Goal: Use online tool/utility: Utilize a website feature to perform a specific function

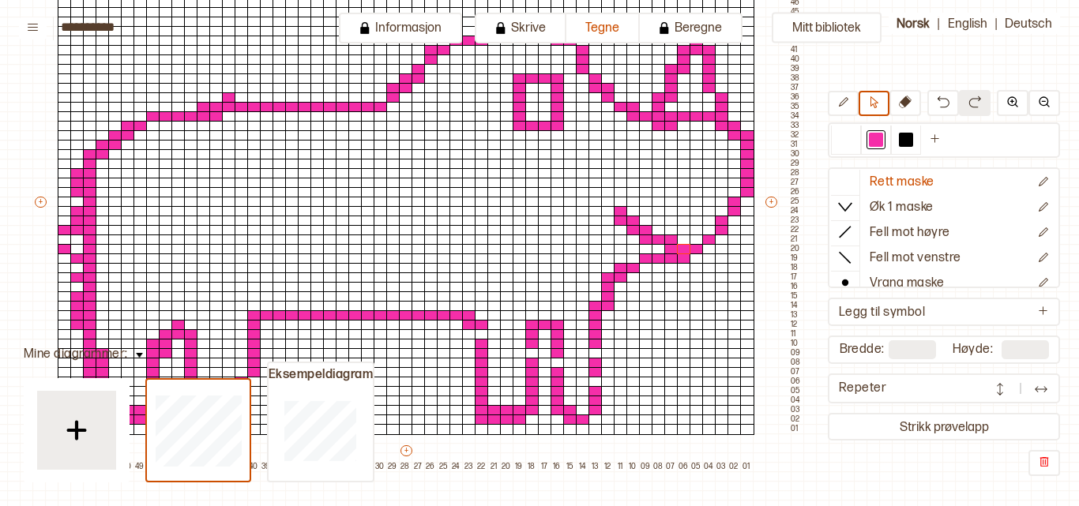
scroll to position [212, 132]
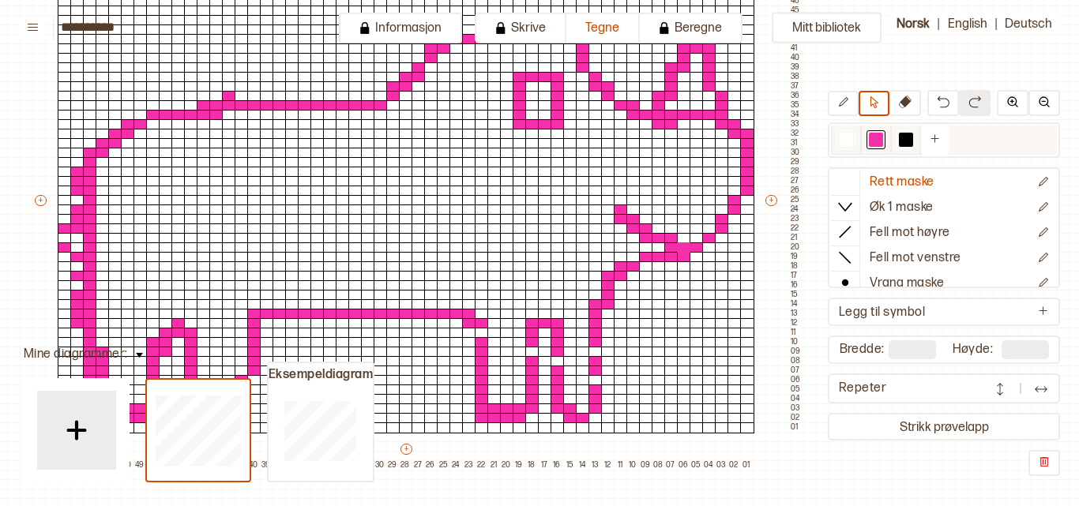
click at [843, 139] on div at bounding box center [846, 140] width 14 height 14
click at [60, 230] on div at bounding box center [65, 229] width 14 height 11
click at [848, 105] on icon at bounding box center [843, 102] width 12 height 12
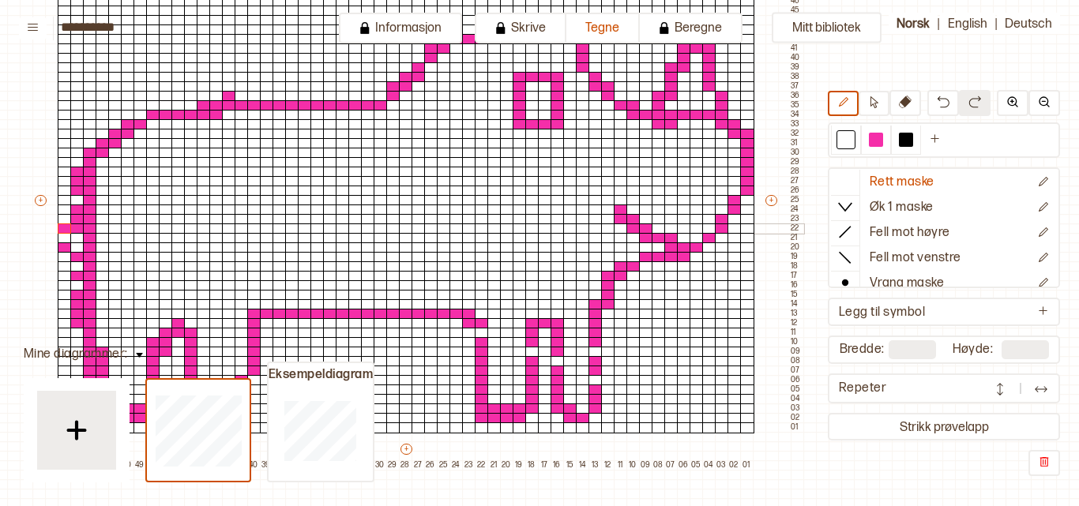
click at [64, 231] on div at bounding box center [65, 229] width 14 height 11
click at [62, 250] on div at bounding box center [65, 247] width 14 height 11
click at [877, 141] on div at bounding box center [876, 140] width 14 height 14
click at [596, 379] on div at bounding box center [595, 380] width 14 height 11
click at [596, 351] on div at bounding box center [595, 352] width 14 height 11
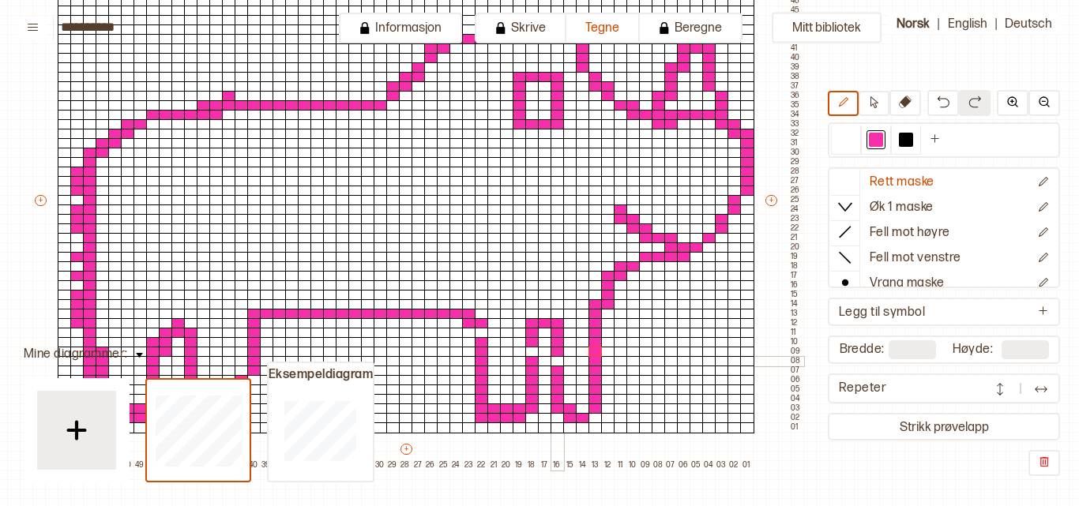
click at [554, 360] on div at bounding box center [557, 361] width 14 height 11
click at [531, 352] on div at bounding box center [532, 352] width 14 height 11
click at [482, 333] on div at bounding box center [482, 333] width 14 height 11
click at [695, 238] on div at bounding box center [696, 238] width 14 height 11
click at [712, 224] on div at bounding box center [709, 229] width 14 height 11
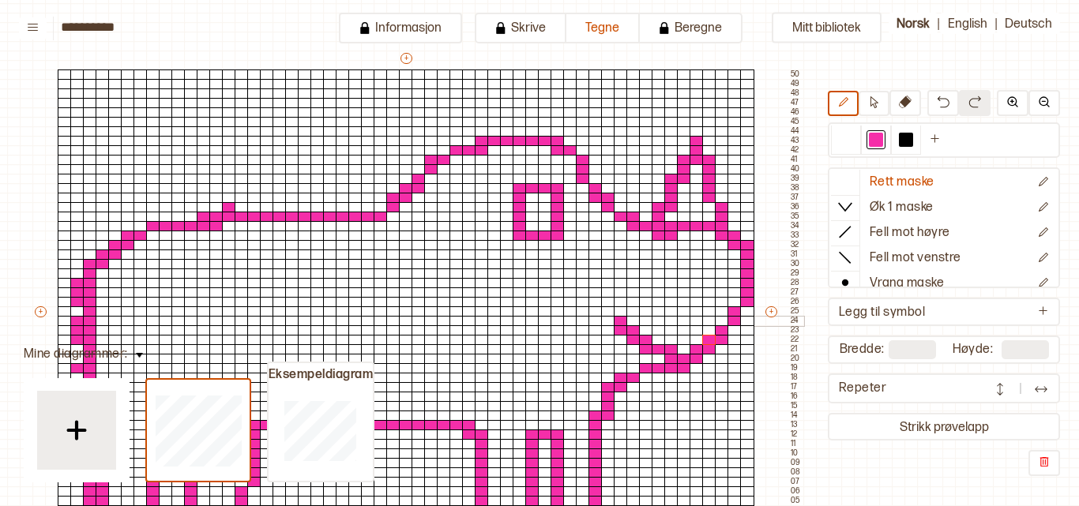
scroll to position [103, 132]
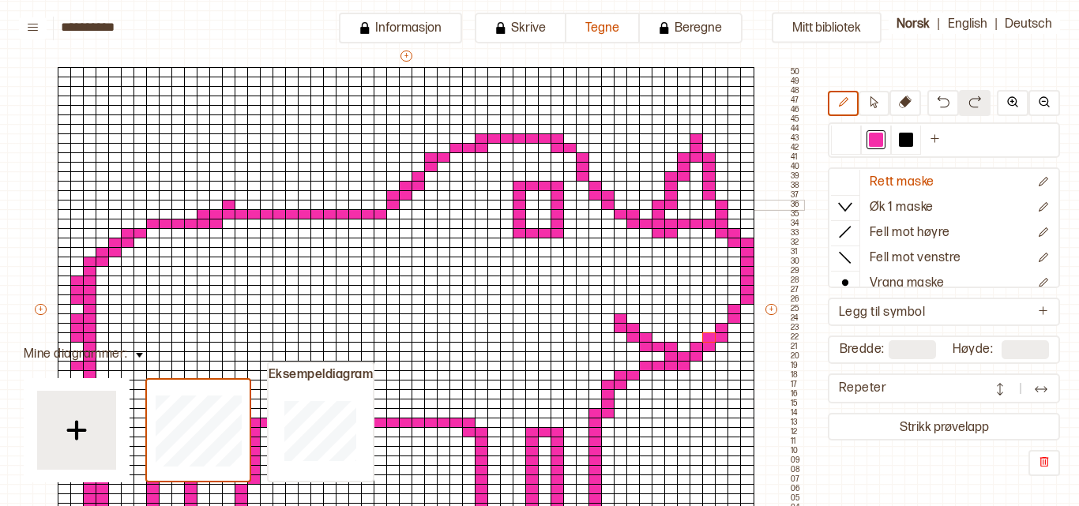
click at [378, 207] on div at bounding box center [381, 205] width 14 height 11
click at [366, 220] on div at bounding box center [368, 224] width 14 height 11
click at [353, 223] on div at bounding box center [355, 224] width 14 height 11
click at [337, 206] on div at bounding box center [343, 205] width 14 height 11
click at [325, 205] on div at bounding box center [330, 205] width 14 height 11
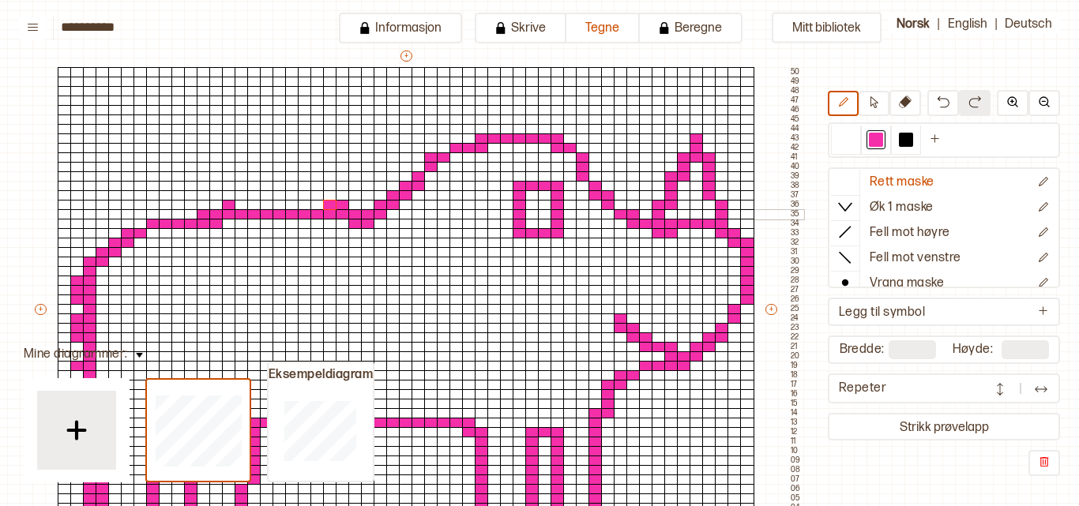
click at [318, 218] on div at bounding box center [317, 214] width 14 height 11
click at [313, 219] on div at bounding box center [317, 224] width 14 height 11
click at [328, 219] on div at bounding box center [330, 224] width 14 height 11
click at [345, 222] on div at bounding box center [343, 224] width 14 height 11
click at [306, 206] on div at bounding box center [305, 205] width 14 height 11
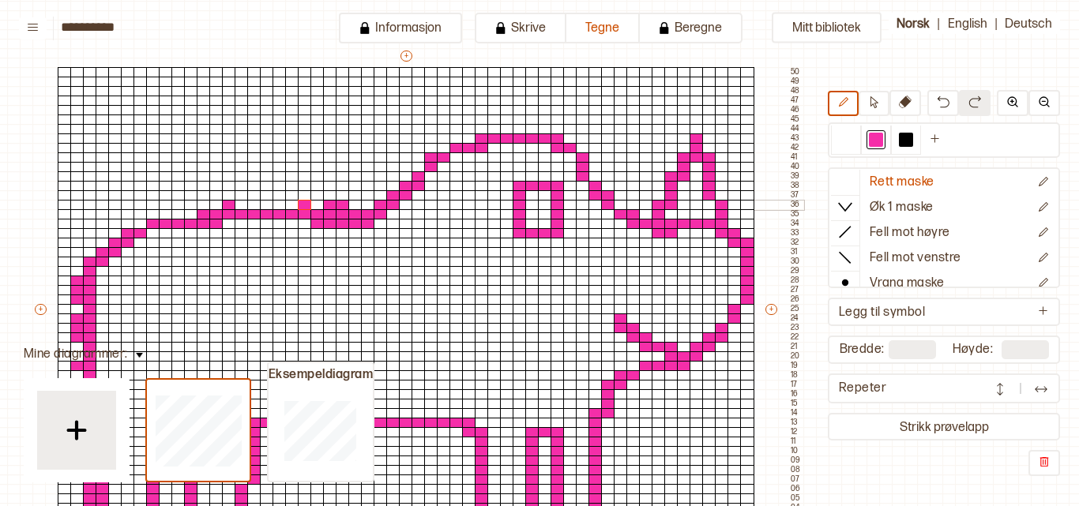
click at [312, 205] on div at bounding box center [317, 205] width 14 height 11
click at [287, 205] on div at bounding box center [292, 205] width 14 height 11
drag, startPoint x: 269, startPoint y: 205, endPoint x: 278, endPoint y: 204, distance: 9.6
click at [278, 204] on div "+ + + + 55 54 53 52 51 50 49 48 47 46 45 44 43 42 41 40 39 38 37 36 35 34 33 32…" at bounding box center [417, 313] width 771 height 531
click at [278, 204] on div at bounding box center [279, 205] width 14 height 11
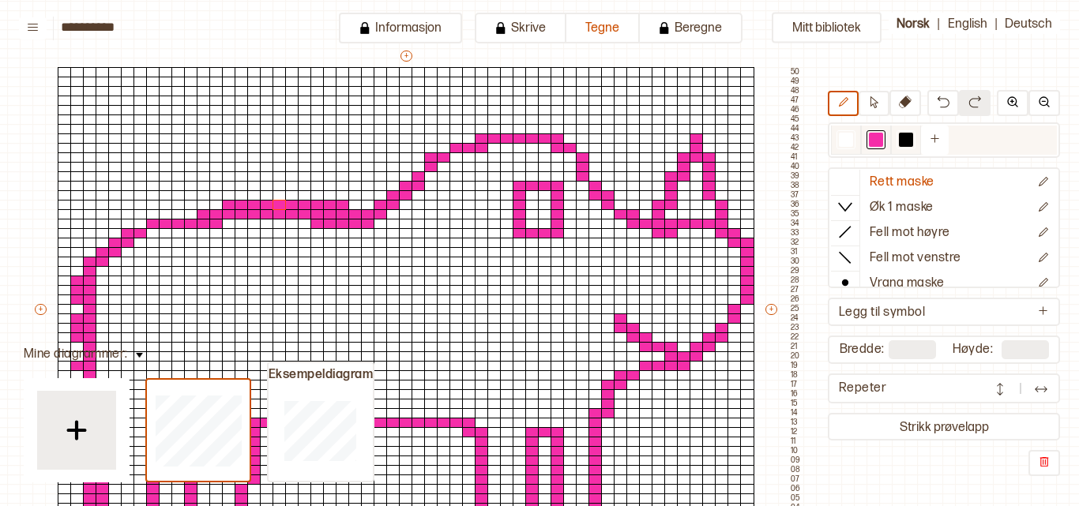
click at [848, 137] on div at bounding box center [846, 140] width 14 height 14
click at [342, 203] on div at bounding box center [343, 205] width 14 height 11
click at [325, 203] on div at bounding box center [330, 205] width 14 height 11
click at [314, 204] on div at bounding box center [317, 205] width 14 height 11
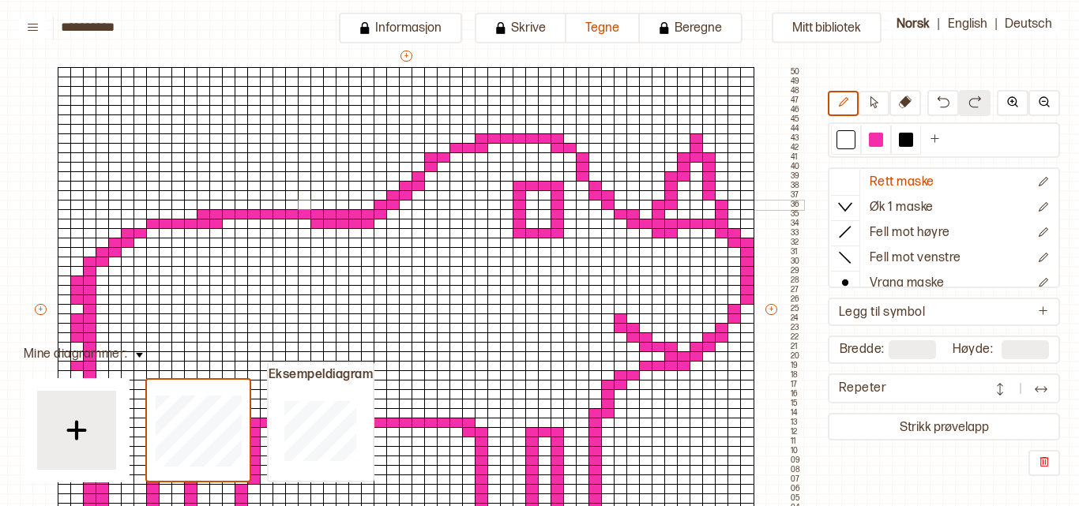
drag, startPoint x: 229, startPoint y: 205, endPoint x: 304, endPoint y: 205, distance: 75.0
click at [304, 205] on div "+ + + + 55 54 53 52 51 50 49 48 47 46 45 44 43 42 41 40 39 38 37 36 35 34 33 32…" at bounding box center [417, 313] width 771 height 531
click at [872, 134] on div at bounding box center [876, 140] width 14 height 14
click at [303, 221] on div at bounding box center [305, 224] width 14 height 11
drag, startPoint x: 300, startPoint y: 221, endPoint x: 227, endPoint y: 225, distance: 73.6
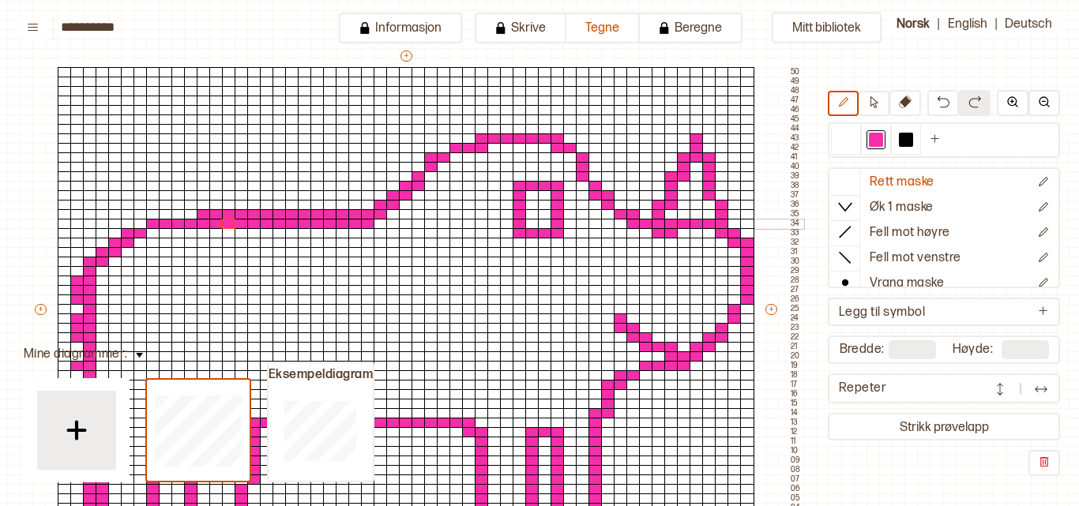
click at [227, 225] on div "+ + + + 55 54 53 52 51 50 49 48 47 46 45 44 43 42 41 40 39 38 37 36 35 34 33 32…" at bounding box center [417, 313] width 771 height 531
click at [177, 230] on div at bounding box center [178, 233] width 14 height 11
click at [163, 232] on div at bounding box center [166, 233] width 14 height 11
click at [152, 231] on div at bounding box center [153, 233] width 14 height 11
click at [184, 212] on div at bounding box center [191, 214] width 14 height 11
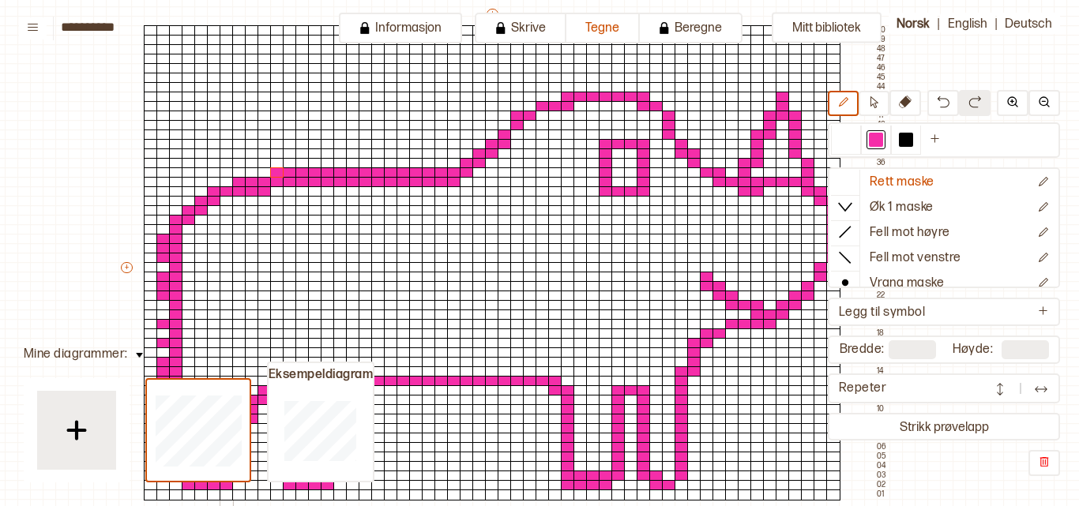
scroll to position [146, 46]
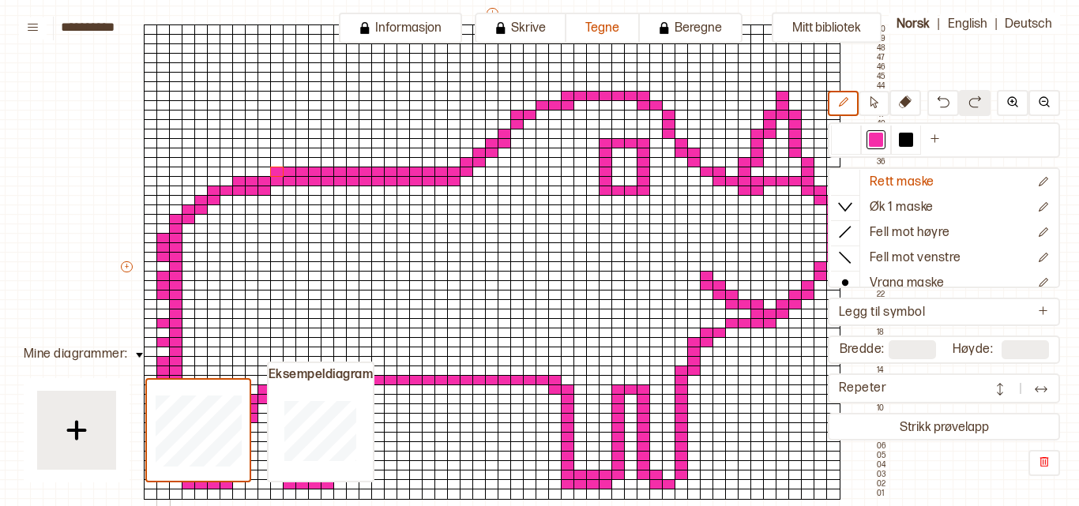
click at [160, 269] on div at bounding box center [163, 266] width 14 height 11
click at [161, 305] on div at bounding box center [163, 304] width 14 height 11
click at [160, 315] on div at bounding box center [163, 314] width 14 height 11
click at [160, 336] on div at bounding box center [163, 333] width 14 height 11
click at [160, 351] on div at bounding box center [163, 352] width 14 height 11
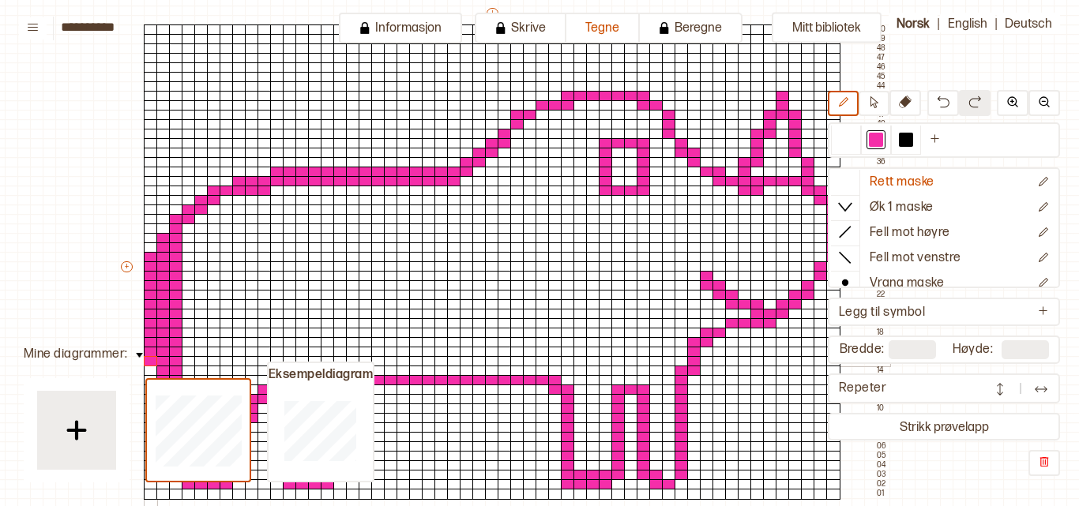
drag, startPoint x: 150, startPoint y: 261, endPoint x: 149, endPoint y: 366, distance: 105.8
click at [149, 366] on div "+ + + + 55 54 53 52 51 50 49 48 47 46 45 44 43 42 41 40 39 38 37 36 35 34 33 32…" at bounding box center [503, 271] width 771 height 531
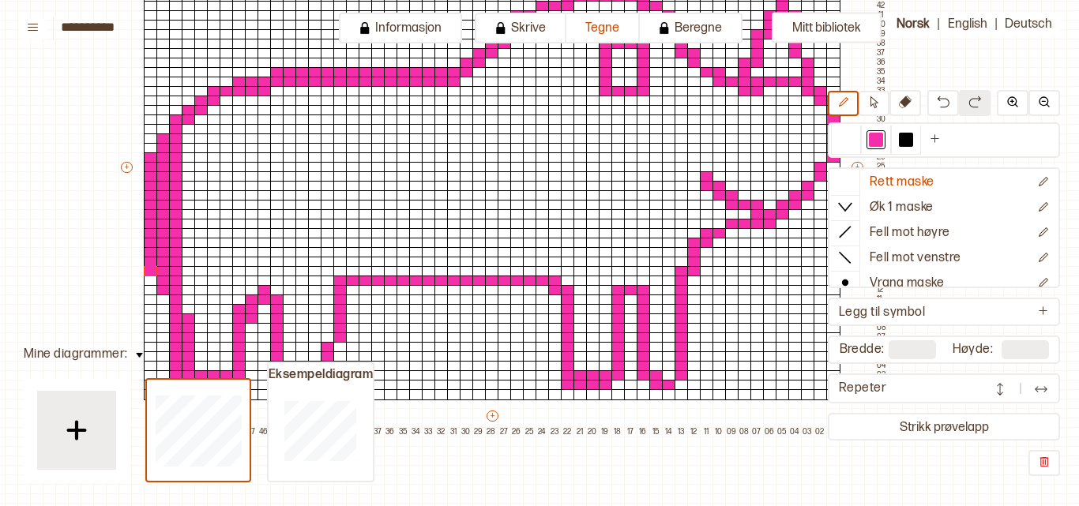
scroll to position [246, 46]
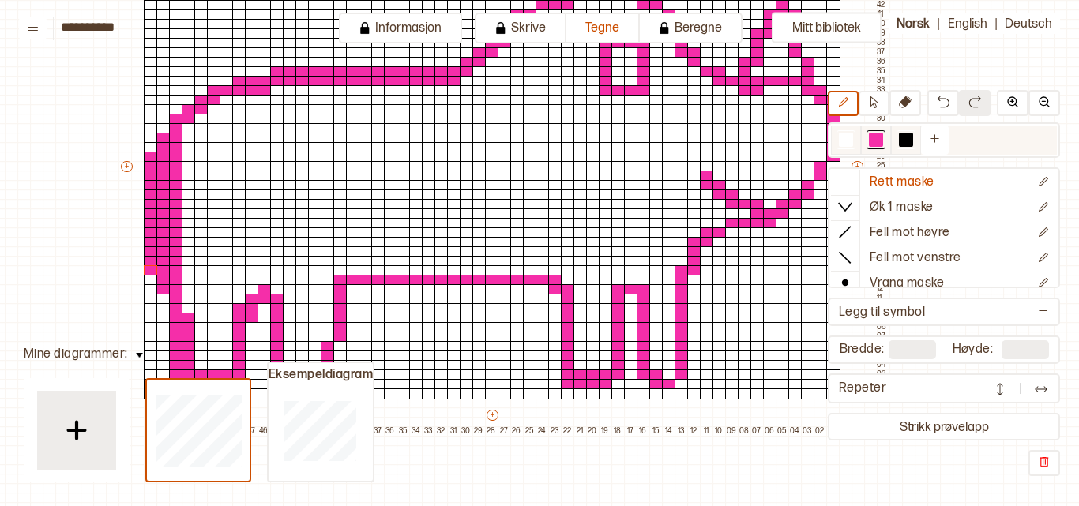
click at [852, 137] on div at bounding box center [846, 140] width 14 height 14
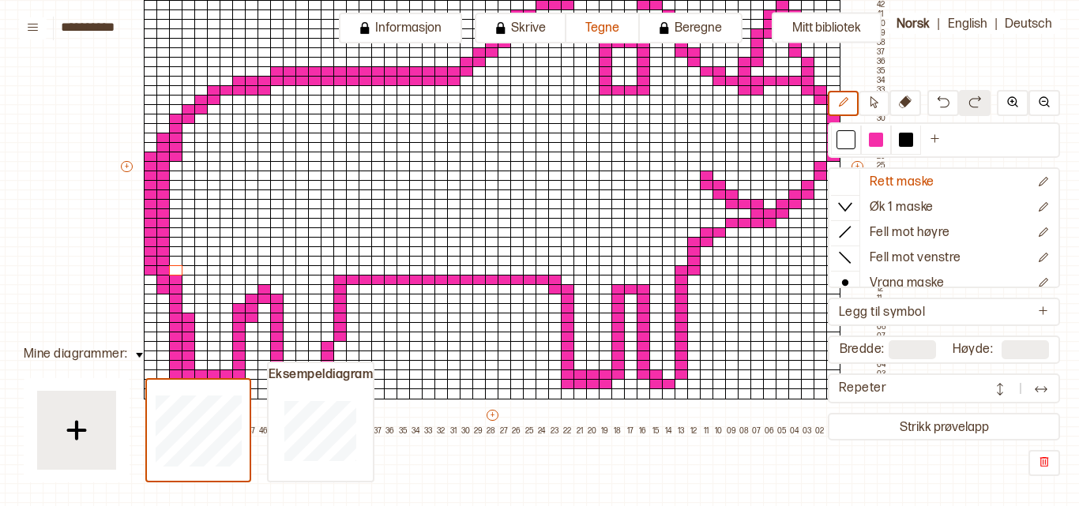
drag, startPoint x: 175, startPoint y: 165, endPoint x: 175, endPoint y: 269, distance: 103.5
click at [175, 269] on div "+ + + + 55 54 53 52 51 50 49 48 47 46 45 44 43 42 41 40 39 38 37 36 35 34 33 32…" at bounding box center [503, 170] width 771 height 531
click at [177, 276] on div at bounding box center [176, 280] width 14 height 11
click at [177, 162] on div at bounding box center [176, 166] width 14 height 11
click at [179, 155] on div at bounding box center [176, 157] width 14 height 11
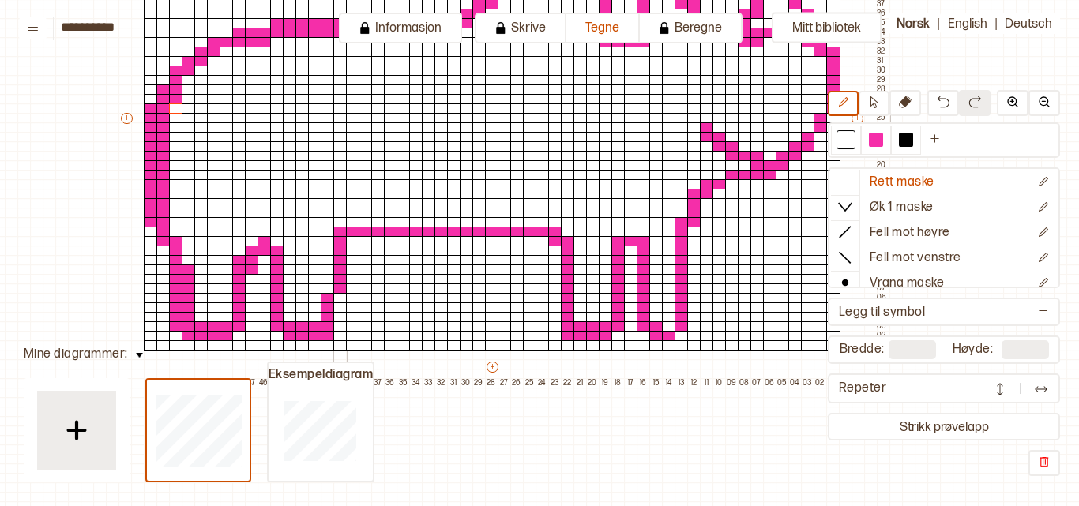
scroll to position [297, 46]
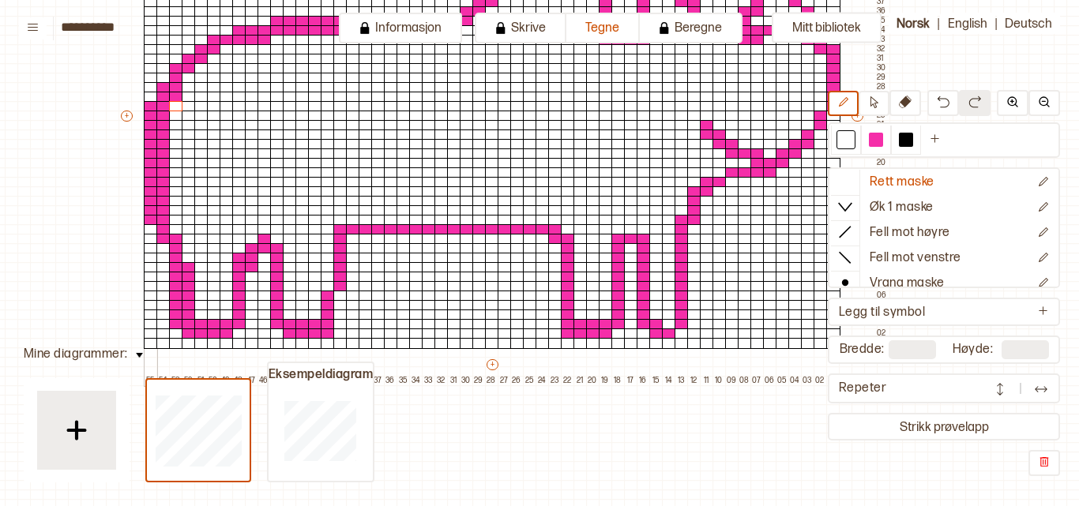
click at [148, 220] on div at bounding box center [151, 220] width 14 height 11
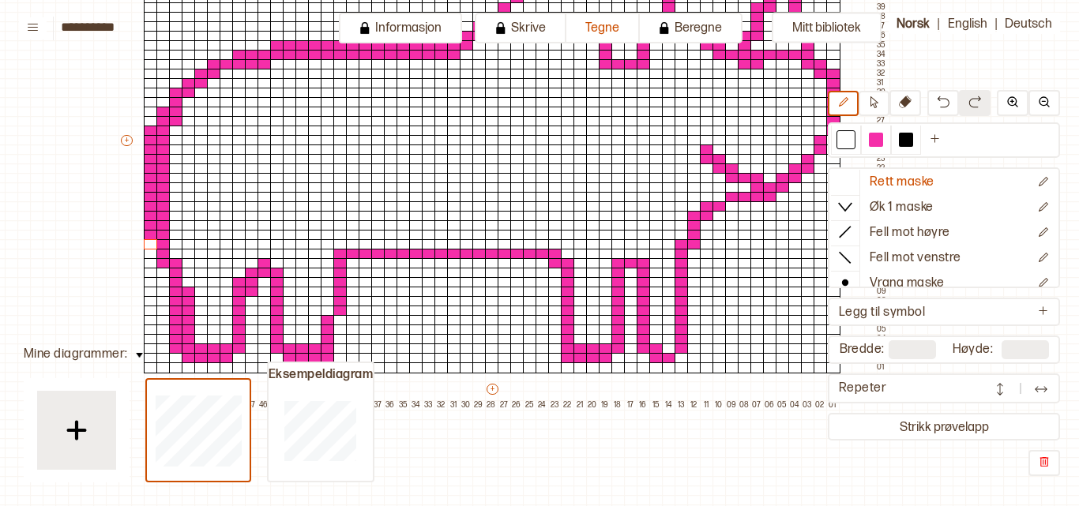
scroll to position [273, 46]
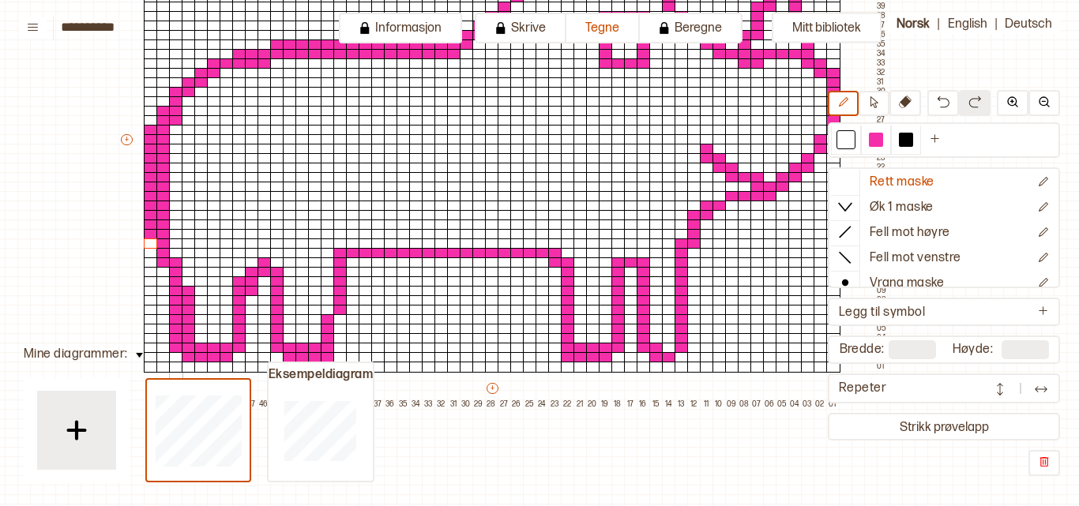
click at [171, 347] on div at bounding box center [176, 348] width 14 height 11
click at [170, 349] on div "+ + + + 55 54 53 52 51 50 49 48 47 46 45 44 43 42 41 40 39 38 37 36 35 34 33 32…" at bounding box center [503, 143] width 771 height 531
click at [878, 139] on div at bounding box center [876, 140] width 14 height 14
drag, startPoint x: 325, startPoint y: 310, endPoint x: 322, endPoint y: 266, distance: 44.3
click at [322, 266] on div "+ + + + 55 54 53 52 51 50 49 48 47 46 45 44 43 42 41 40 39 38 37 36 35 34 33 32…" at bounding box center [503, 143] width 771 height 531
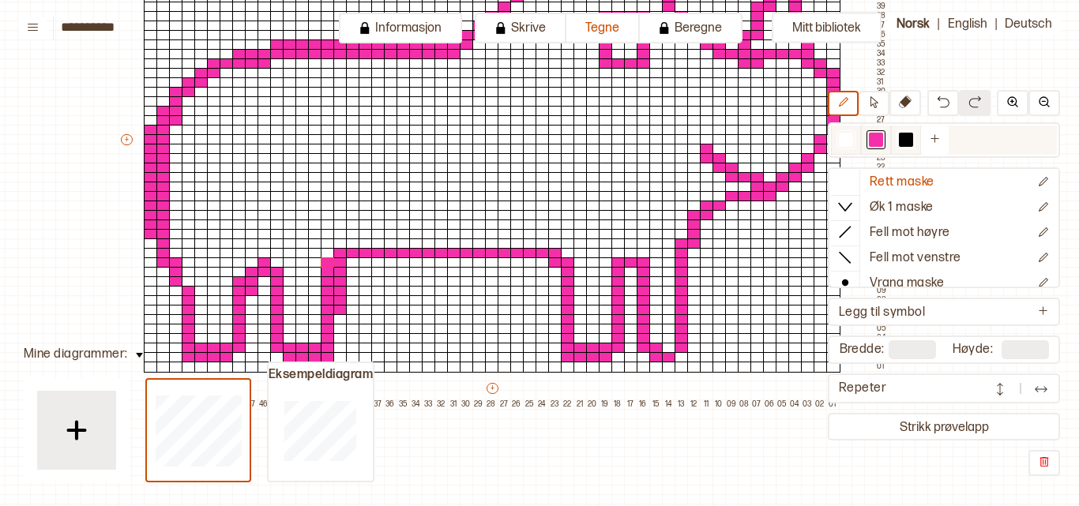
click at [845, 137] on div at bounding box center [846, 140] width 14 height 14
drag, startPoint x: 344, startPoint y: 283, endPoint x: 340, endPoint y: 314, distance: 31.7
click at [340, 314] on div "+ + + + 55 54 53 52 51 50 49 48 47 46 45 44 43 42 41 40 39 38 37 36 35 34 33 32…" at bounding box center [503, 143] width 771 height 531
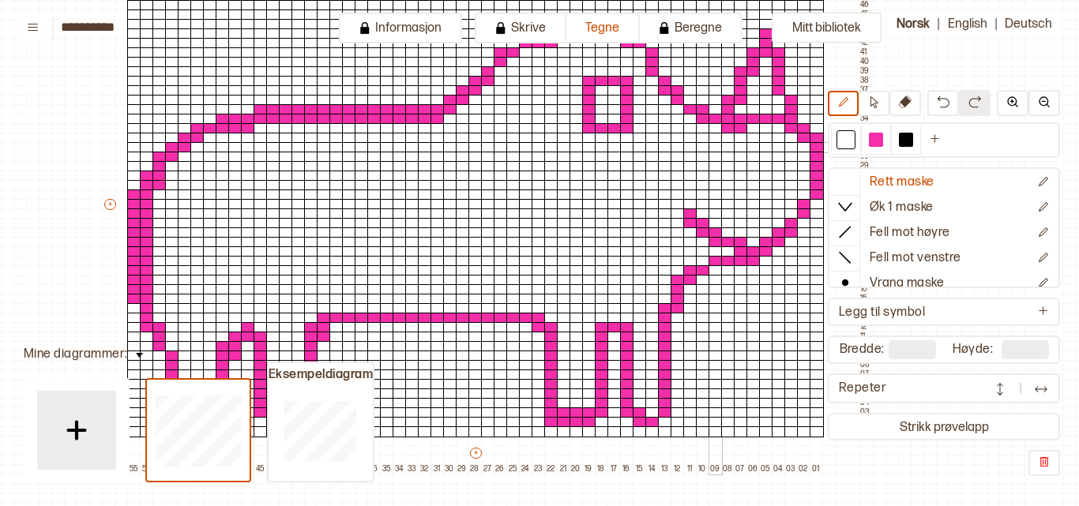
scroll to position [199, 62]
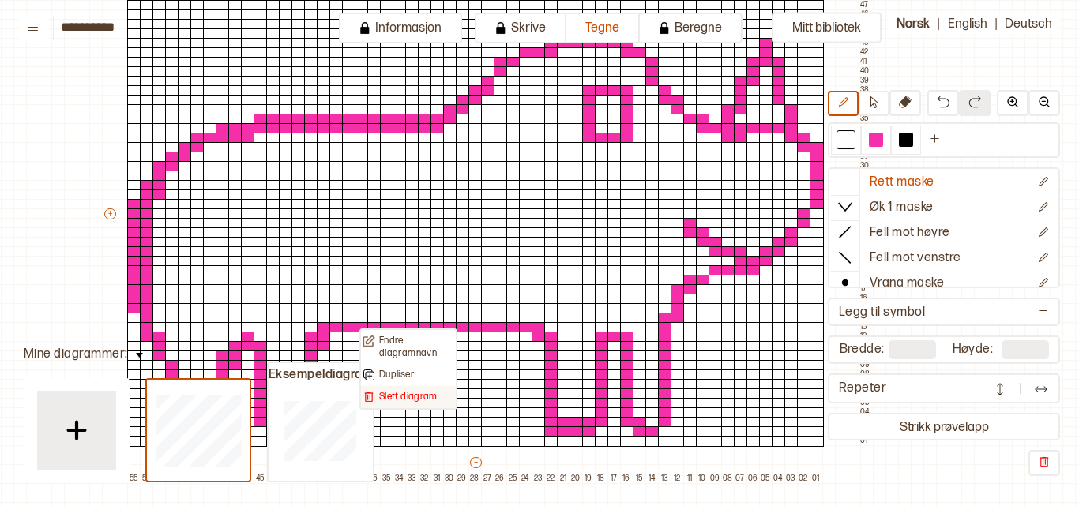
click at [395, 404] on p "Slett diagram" at bounding box center [408, 397] width 58 height 13
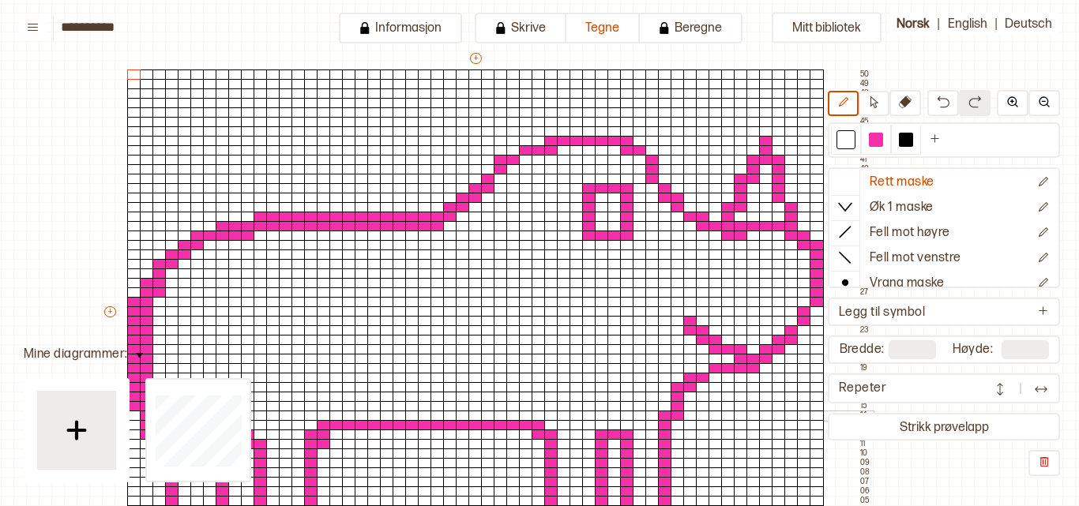
scroll to position [100, 62]
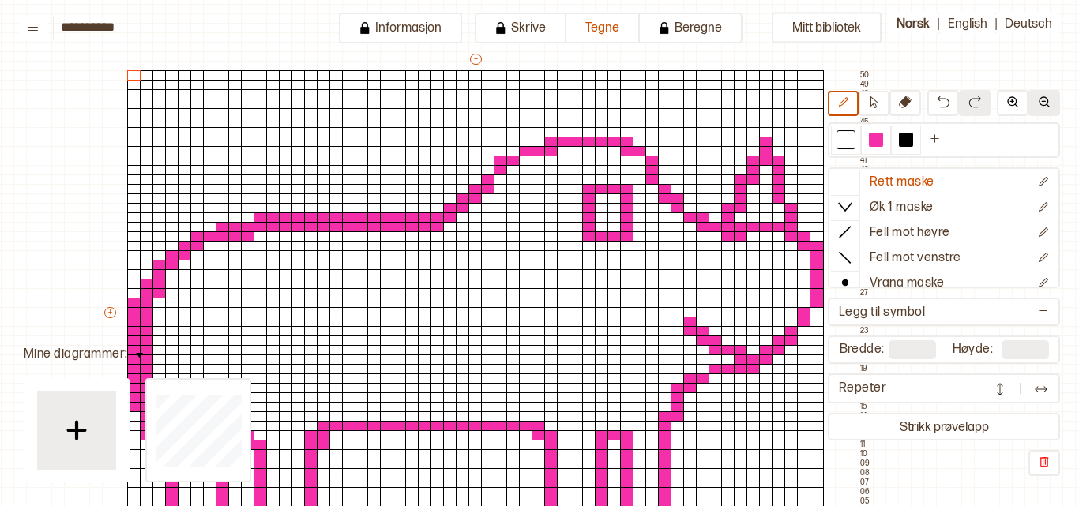
click at [1043, 103] on img at bounding box center [1044, 102] width 13 height 13
click at [871, 103] on icon at bounding box center [874, 102] width 8 height 12
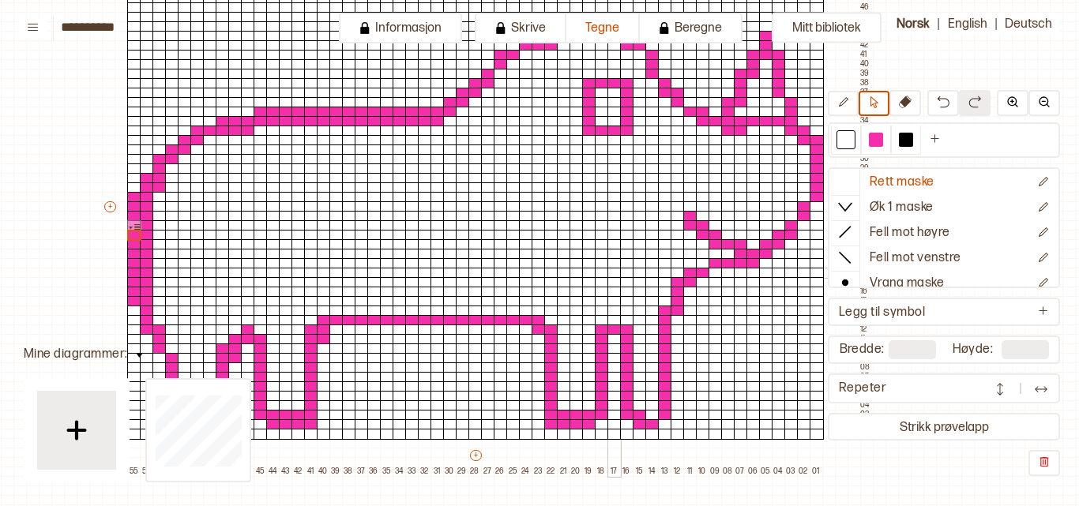
scroll to position [209, 62]
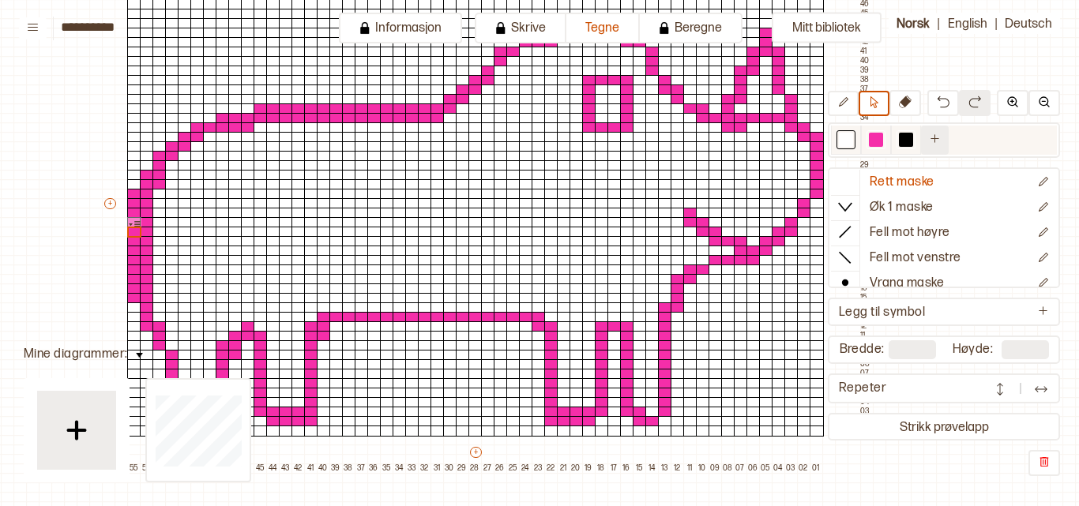
click at [926, 138] on button at bounding box center [935, 140] width 28 height 29
click at [937, 140] on div at bounding box center [936, 140] width 14 height 14
click at [906, 137] on div at bounding box center [906, 140] width 14 height 14
click at [875, 137] on div at bounding box center [876, 140] width 14 height 14
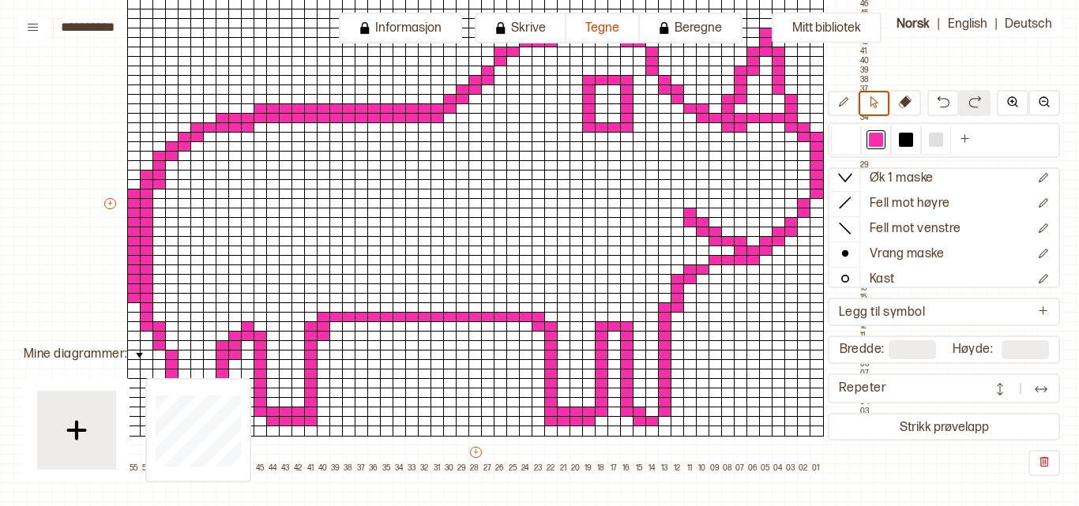
scroll to position [0, 0]
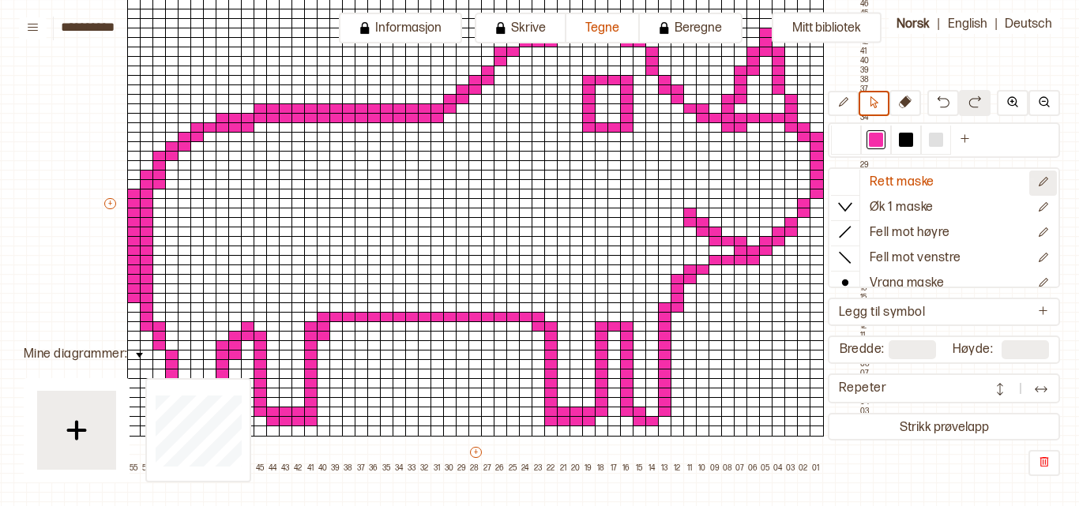
click at [1037, 178] on icon "Rediger symbol" at bounding box center [1043, 182] width 12 height 12
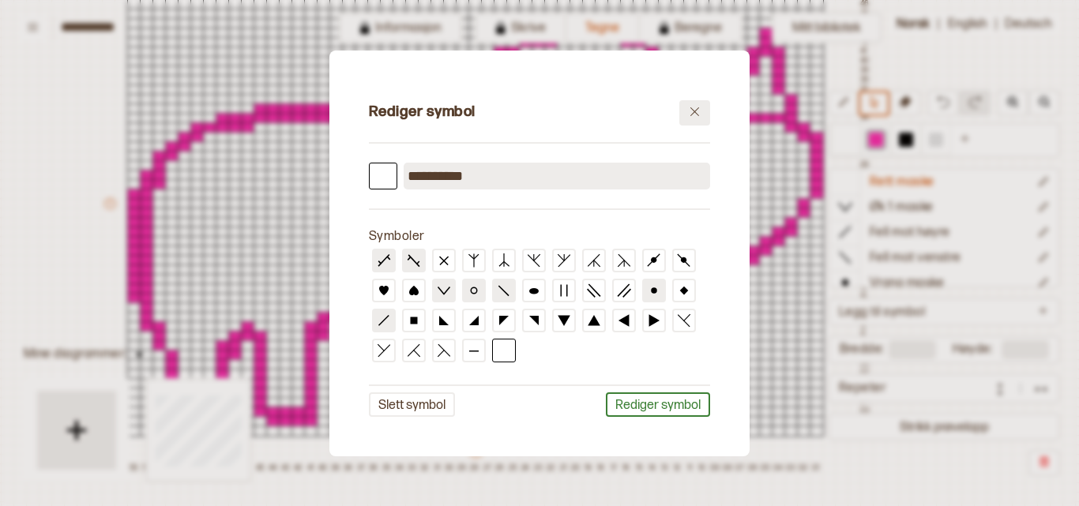
click at [690, 114] on icon at bounding box center [695, 112] width 12 height 12
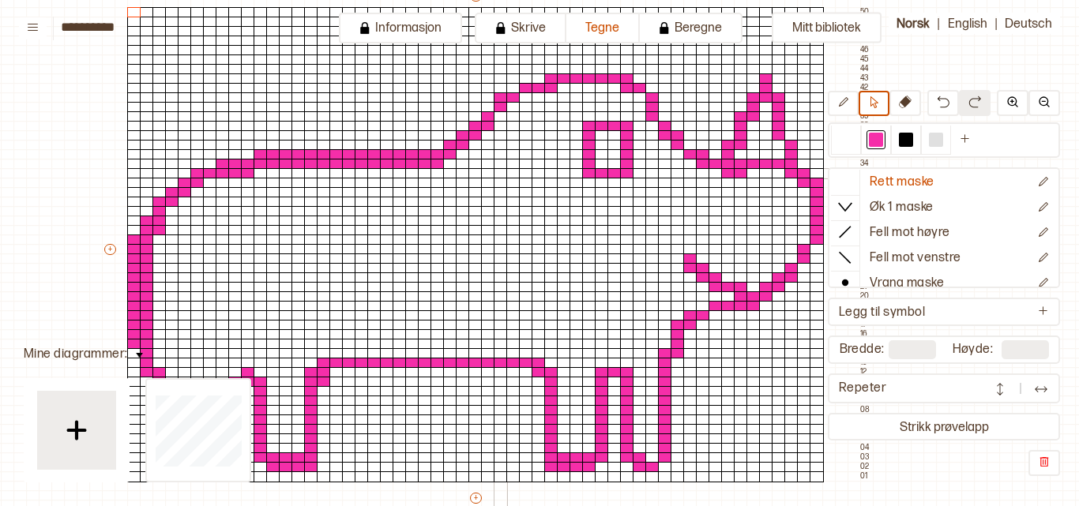
scroll to position [156, 62]
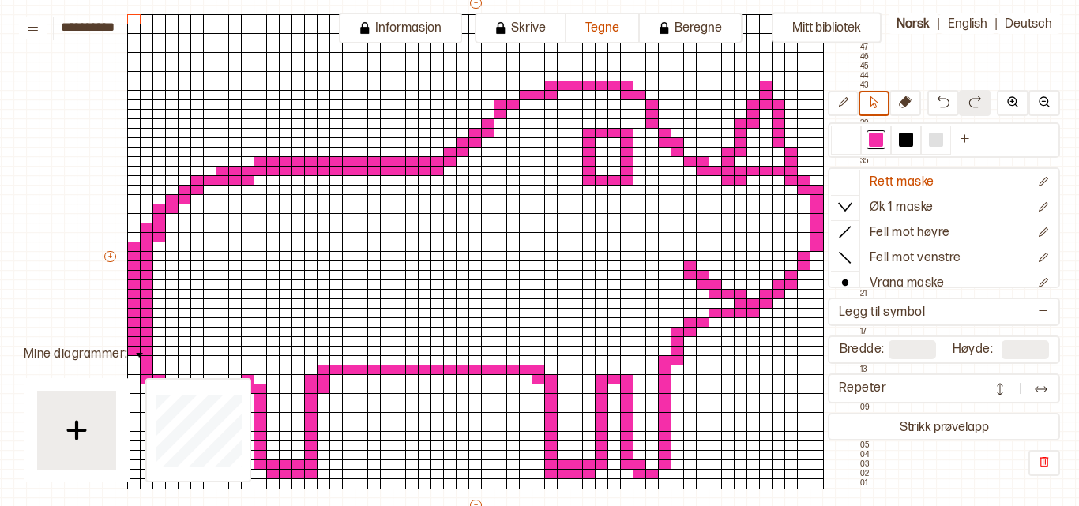
click at [107, 34] on input "**********" at bounding box center [140, 27] width 158 height 15
click at [148, 28] on input "**********" at bounding box center [140, 27] width 158 height 15
type input "*"
type input "*******"
click at [46, 102] on div "Mitt bibliotek Rett maske Øk 1 maske Fell mot høyre Fell mot venstre Vrang mask…" at bounding box center [1017, 350] width 2158 height 1013
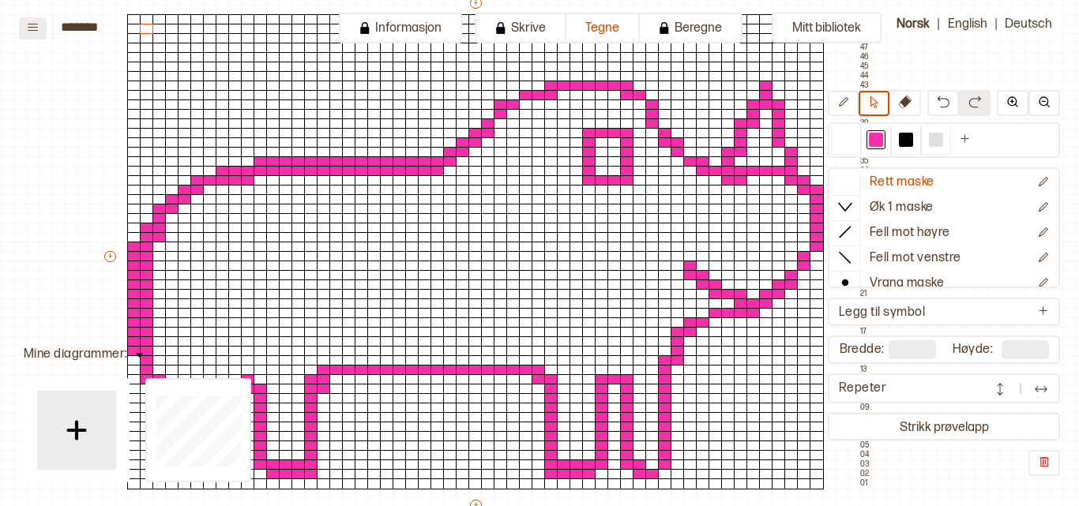
click at [36, 25] on icon at bounding box center [33, 27] width 12 height 12
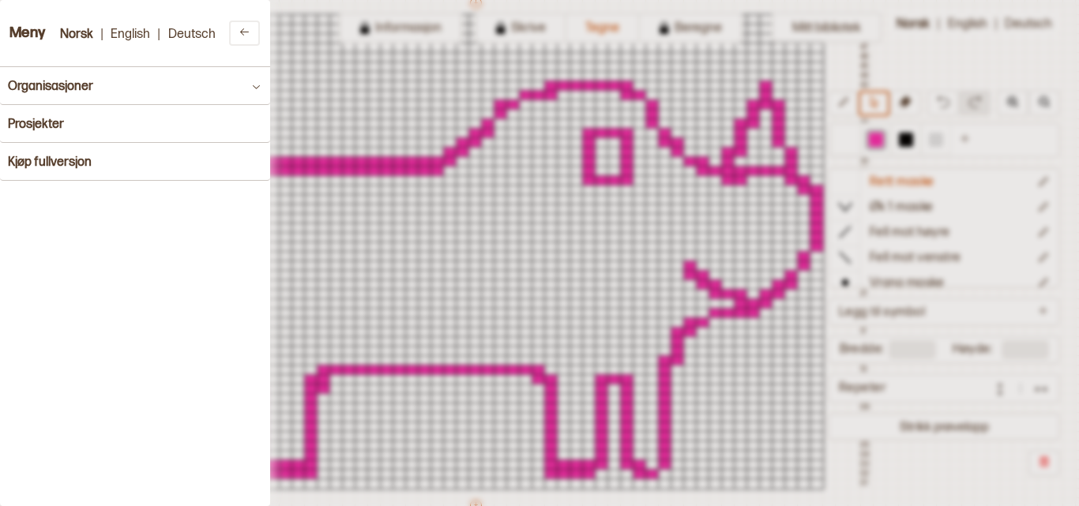
click at [326, 122] on div at bounding box center [539, 253] width 1079 height 506
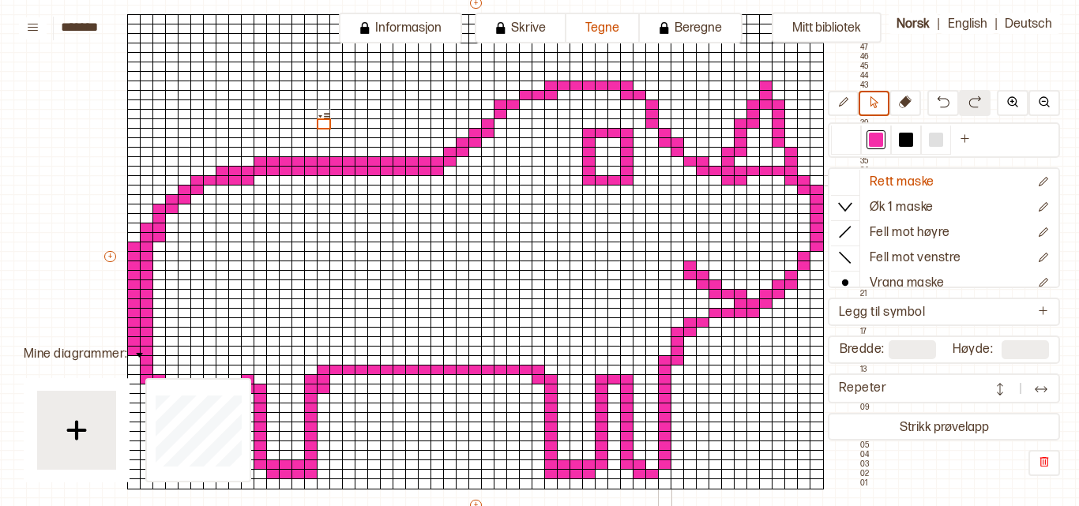
click at [650, 179] on div at bounding box center [652, 180] width 14 height 11
click at [844, 28] on button "Mitt bibliotek" at bounding box center [827, 28] width 110 height 31
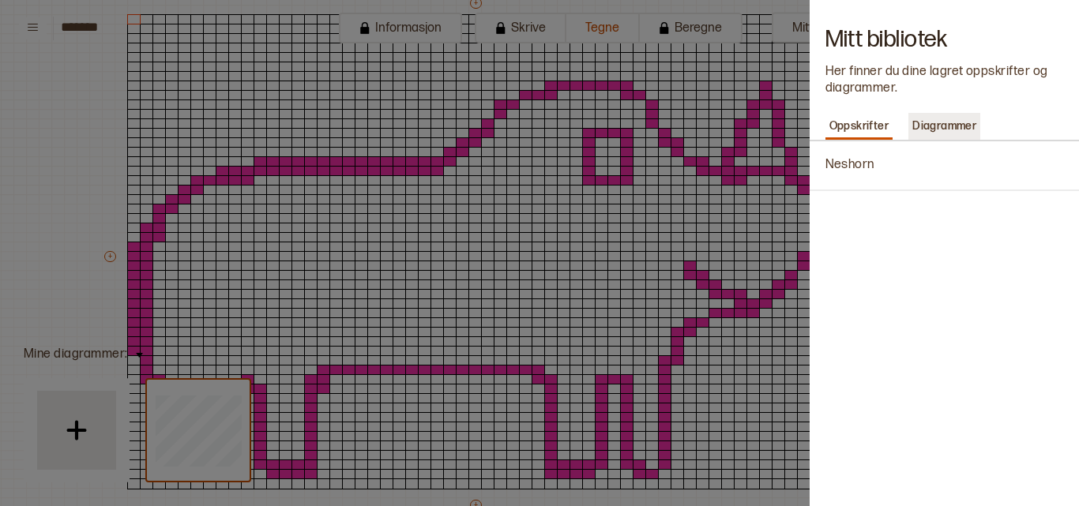
click at [949, 122] on p "Diagrammer" at bounding box center [944, 126] width 72 height 22
click at [869, 118] on p "Oppskrifter" at bounding box center [859, 126] width 68 height 22
click at [858, 160] on p "Neshorn" at bounding box center [849, 165] width 49 height 17
click at [929, 120] on p "Diagrammer" at bounding box center [944, 126] width 72 height 22
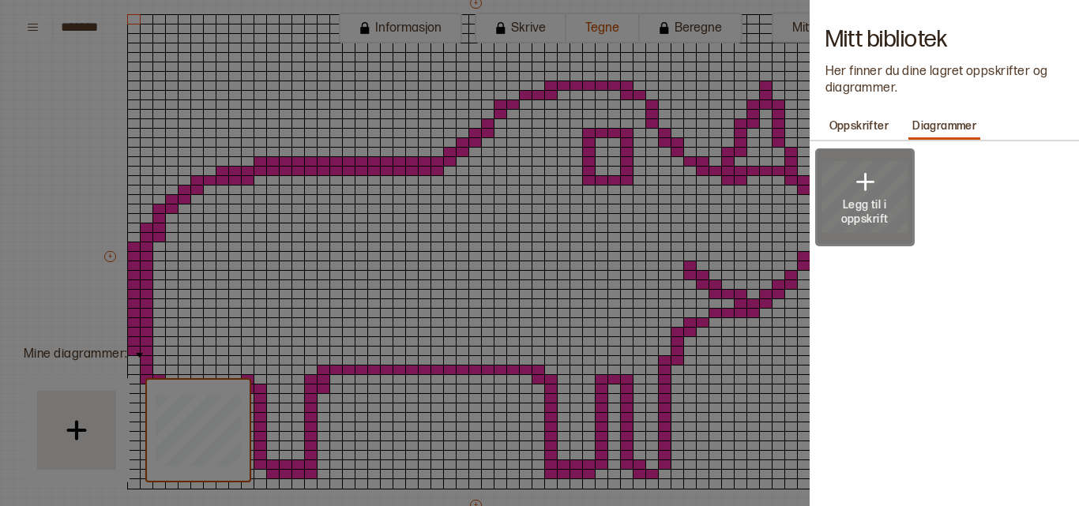
click at [863, 182] on img at bounding box center [865, 183] width 32 height 32
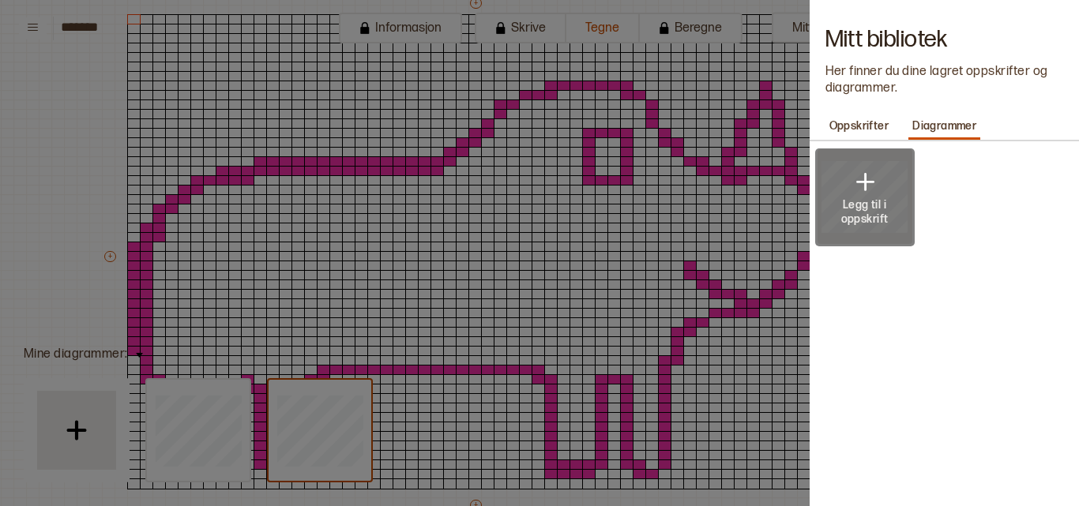
click at [862, 182] on img at bounding box center [865, 183] width 32 height 32
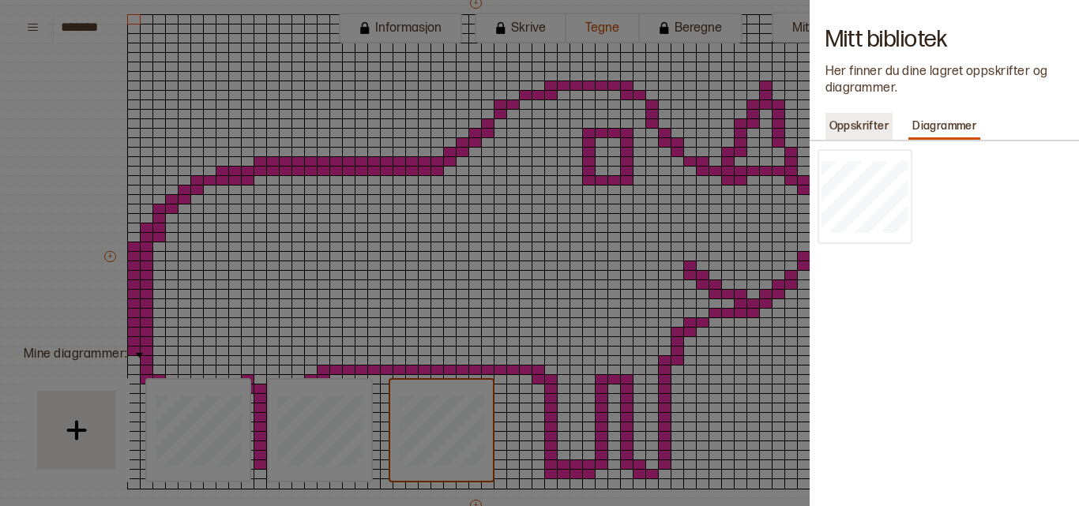
click at [868, 130] on p "Oppskrifter" at bounding box center [859, 126] width 68 height 22
click at [750, 198] on div at bounding box center [539, 253] width 1079 height 506
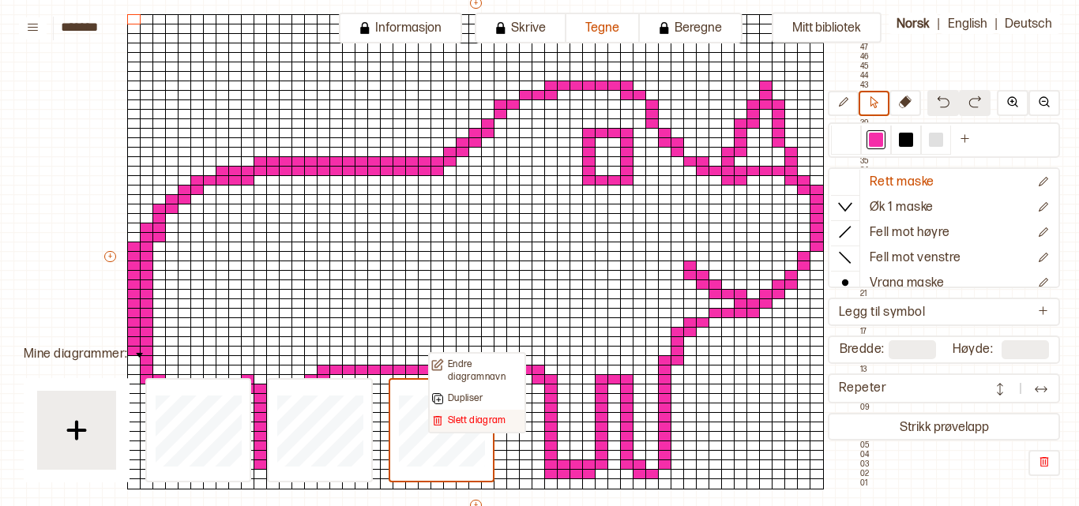
click at [458, 420] on p "Slett diagram" at bounding box center [477, 421] width 58 height 13
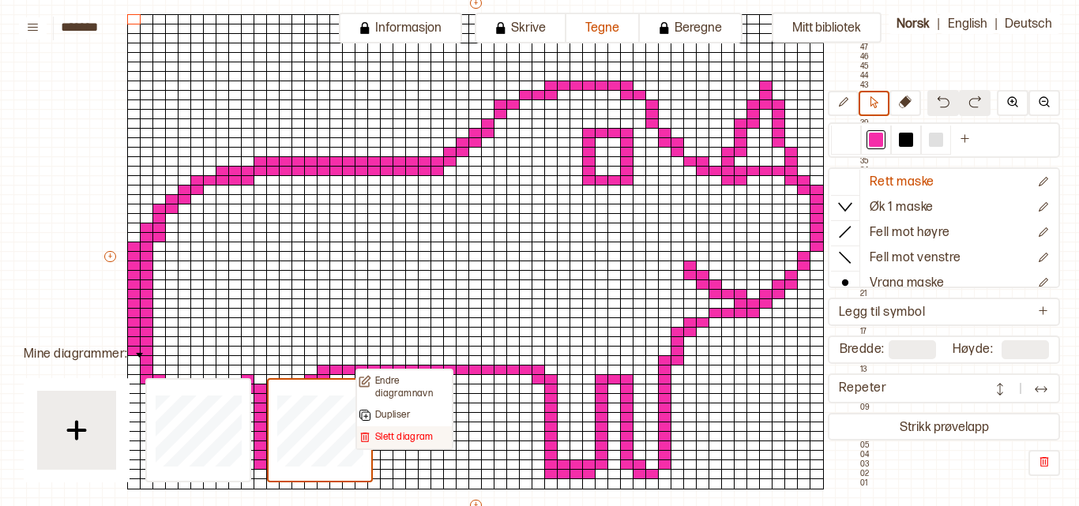
click at [395, 435] on p "Slett diagram" at bounding box center [404, 437] width 58 height 13
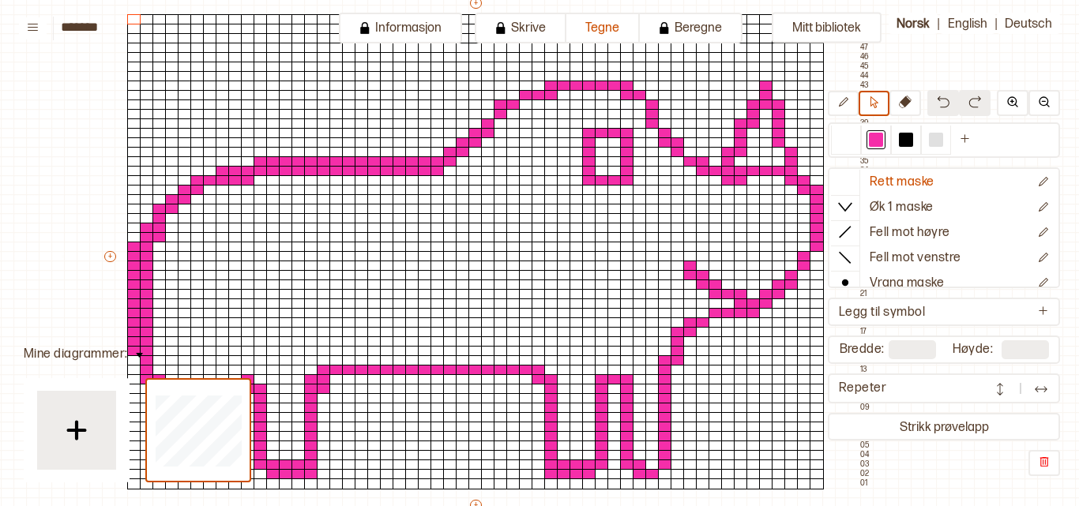
click at [62, 255] on div "Mitt bibliotek Rett maske Øk 1 maske Fell mot høyre Fell mot venstre Vrang mask…" at bounding box center [1017, 350] width 2158 height 1013
click at [425, 27] on button "Informasjon" at bounding box center [400, 28] width 123 height 31
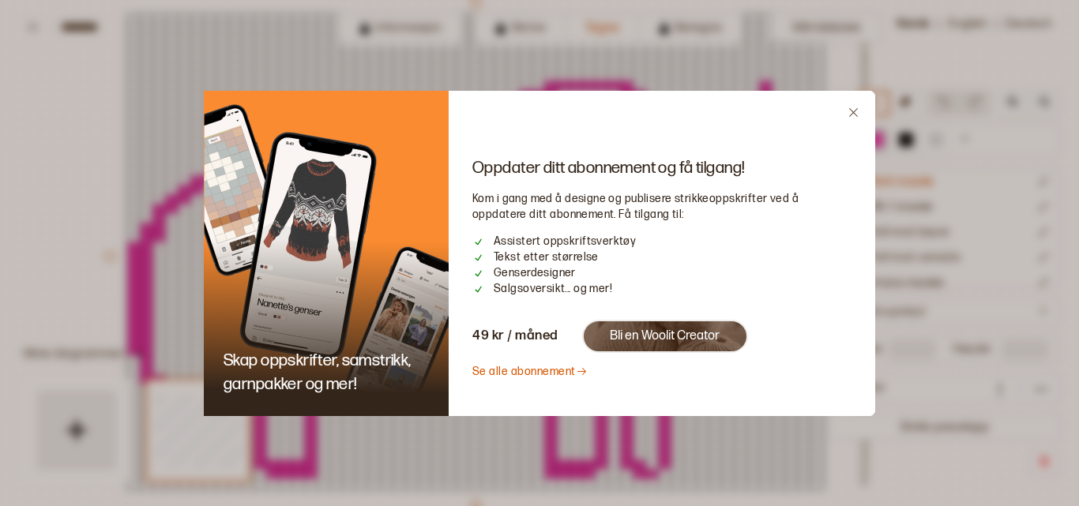
click at [852, 114] on icon "Close" at bounding box center [853, 112] width 9 height 9
